Goal: Navigation & Orientation: Find specific page/section

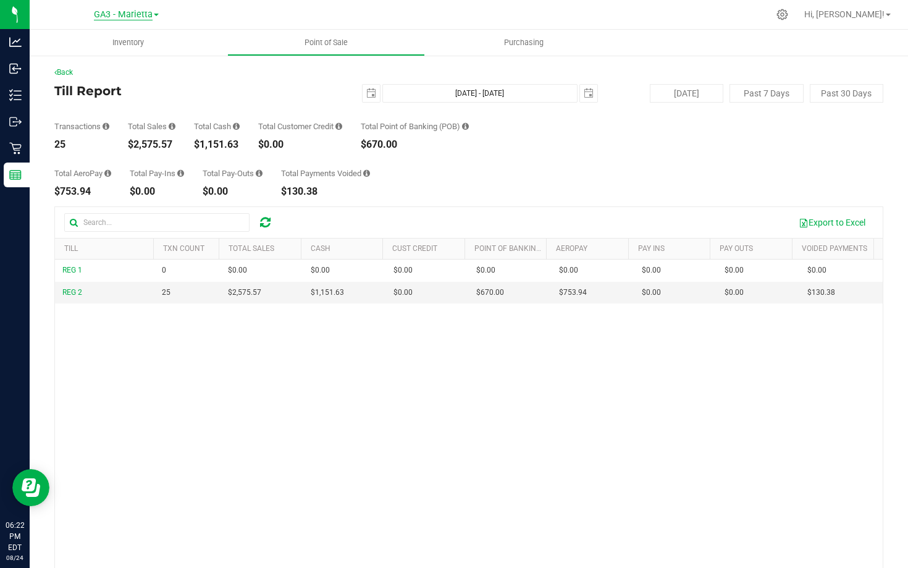
click at [111, 13] on span "GA3 - Marietta" at bounding box center [123, 14] width 59 height 11
click at [107, 44] on link "GA1 - [PERSON_NAME]" at bounding box center [126, 43] width 180 height 17
click at [125, 14] on span "GA1 - [PERSON_NAME]" at bounding box center [123, 14] width 92 height 11
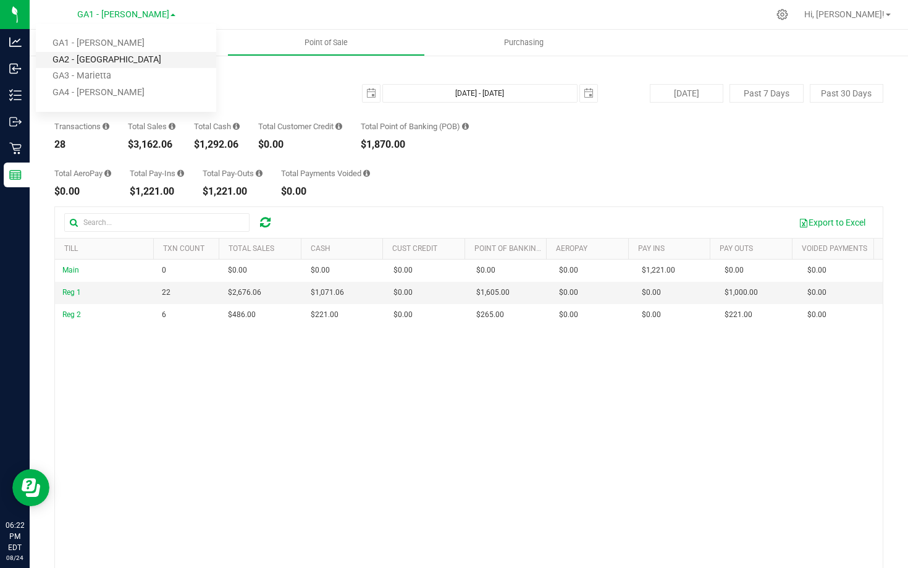
click at [125, 54] on link "GA2 - [GEOGRAPHIC_DATA]" at bounding box center [126, 60] width 180 height 17
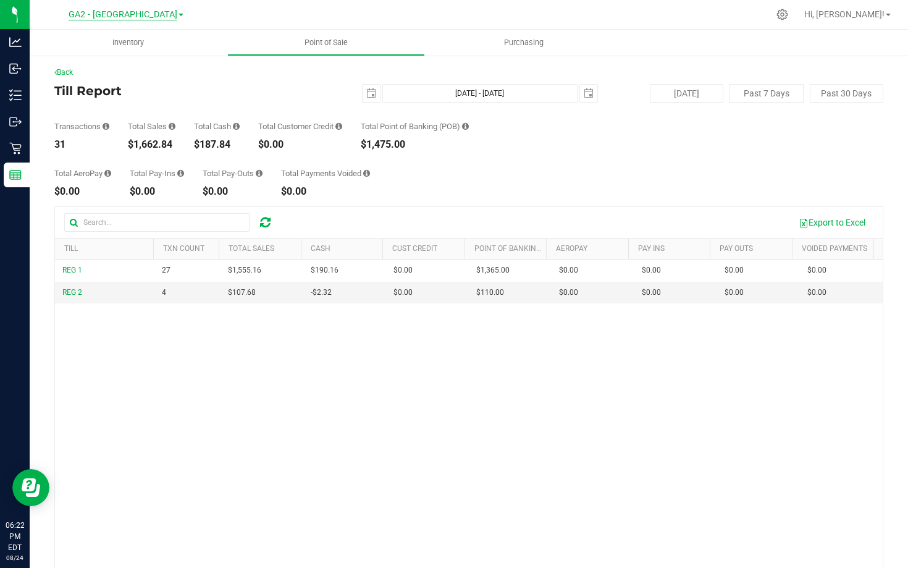
click at [127, 11] on span "GA2 - [GEOGRAPHIC_DATA]" at bounding box center [123, 14] width 109 height 11
click at [122, 82] on link "GA3 - Marietta" at bounding box center [126, 76] width 180 height 17
click at [122, 10] on span "GA3 - Marietta" at bounding box center [123, 14] width 59 height 11
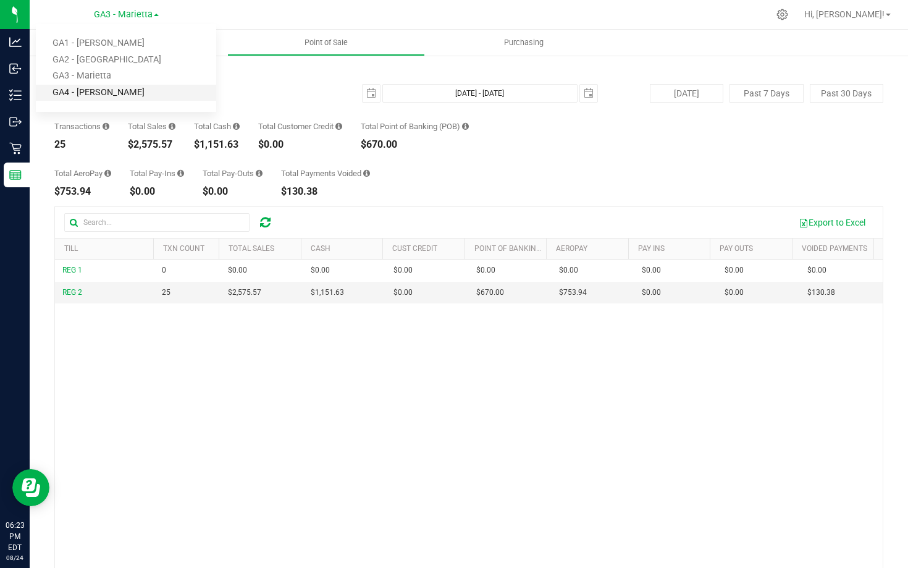
click at [116, 86] on link "GA4 - [PERSON_NAME]" at bounding box center [126, 93] width 180 height 17
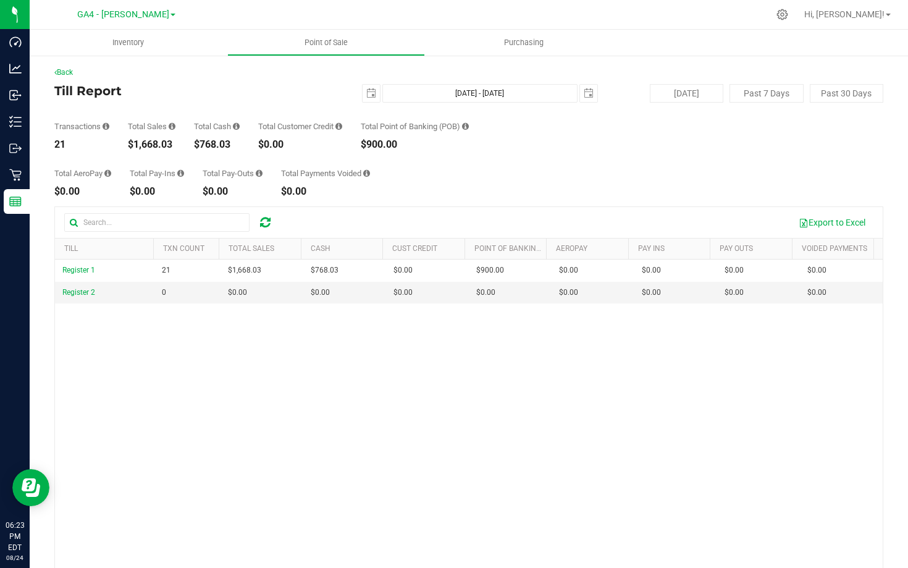
click at [122, 3] on div "GA4 - [PERSON_NAME] GA1 - [PERSON_NAME] GA2 - [GEOGRAPHIC_DATA] GA3 - [GEOGRAPH…" at bounding box center [128, 14] width 185 height 24
click at [122, 10] on span "GA4 - [PERSON_NAME]" at bounding box center [123, 14] width 92 height 11
